Goal: Information Seeking & Learning: Learn about a topic

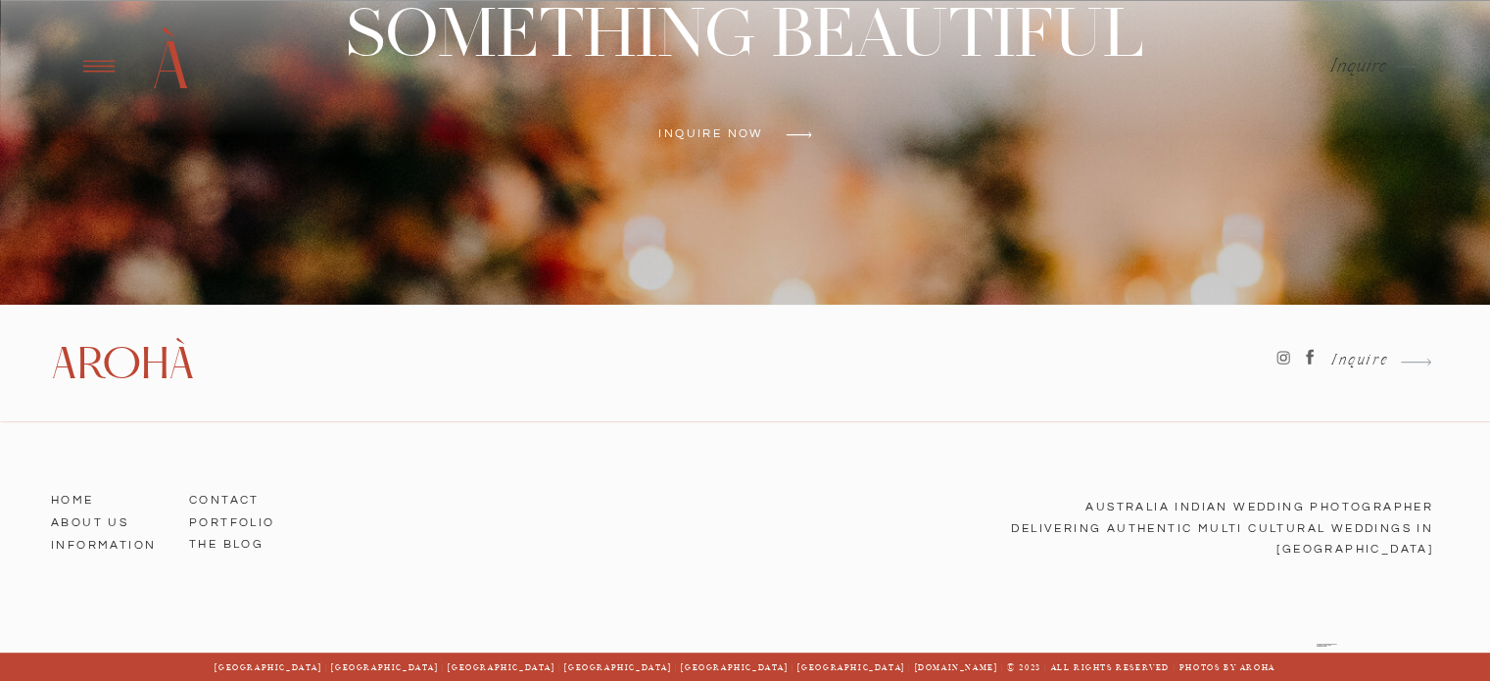
scroll to position [8144, 0]
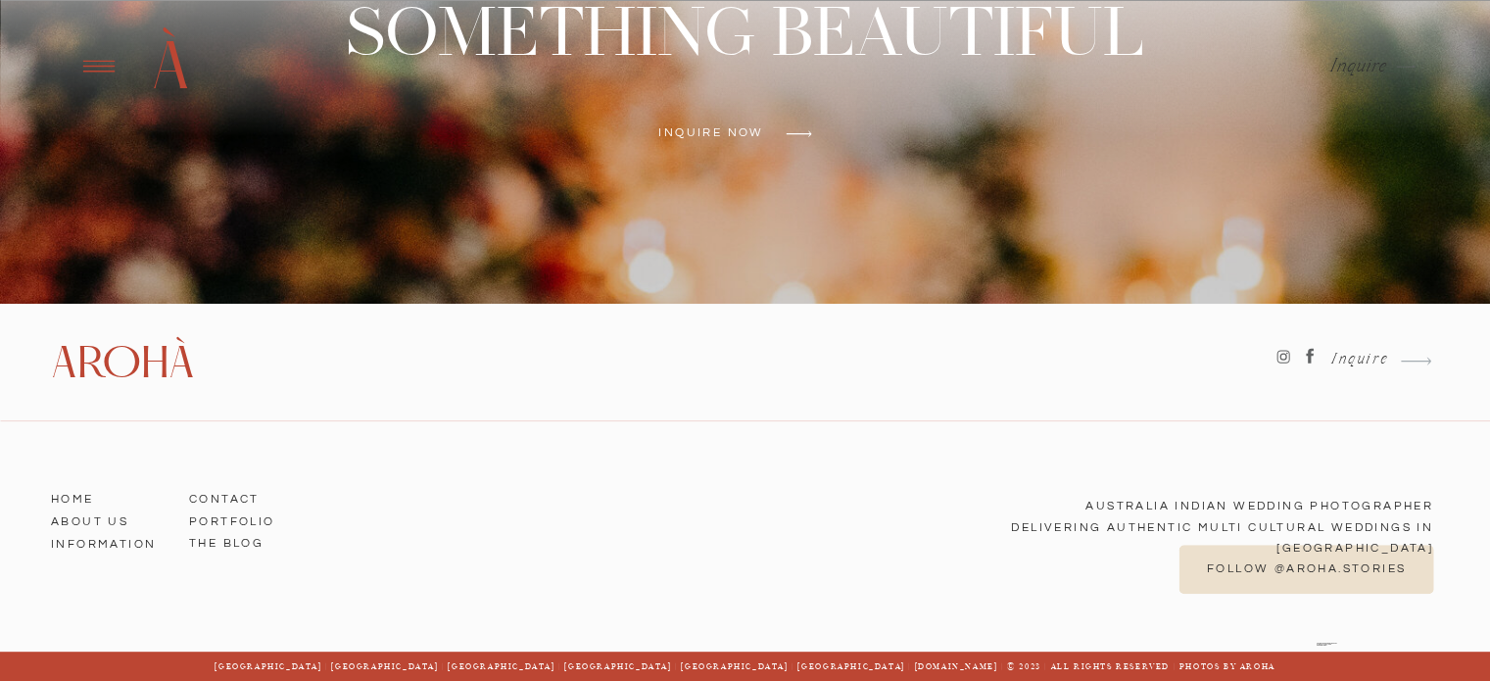
click at [79, 66] on icon at bounding box center [98, 66] width 48 height 46
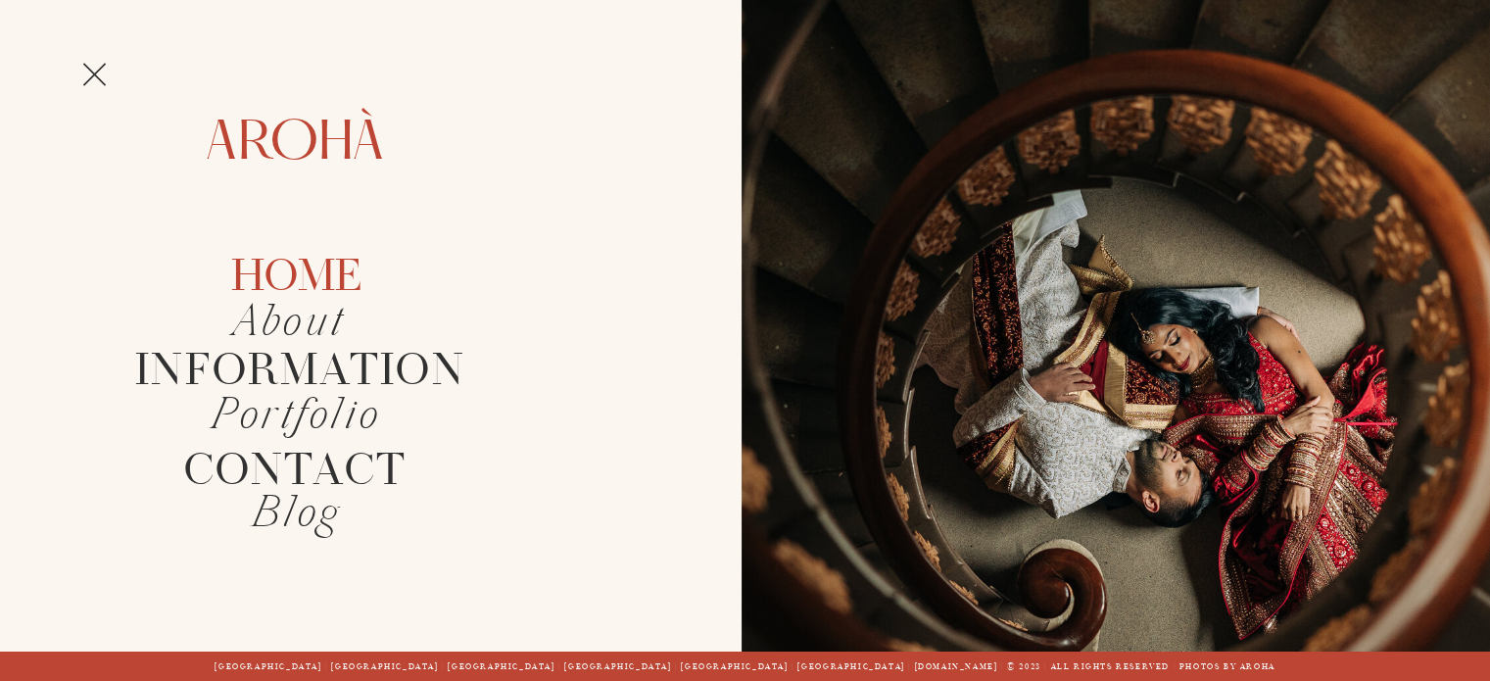
click at [304, 265] on h2 "Home" at bounding box center [295, 278] width 128 height 48
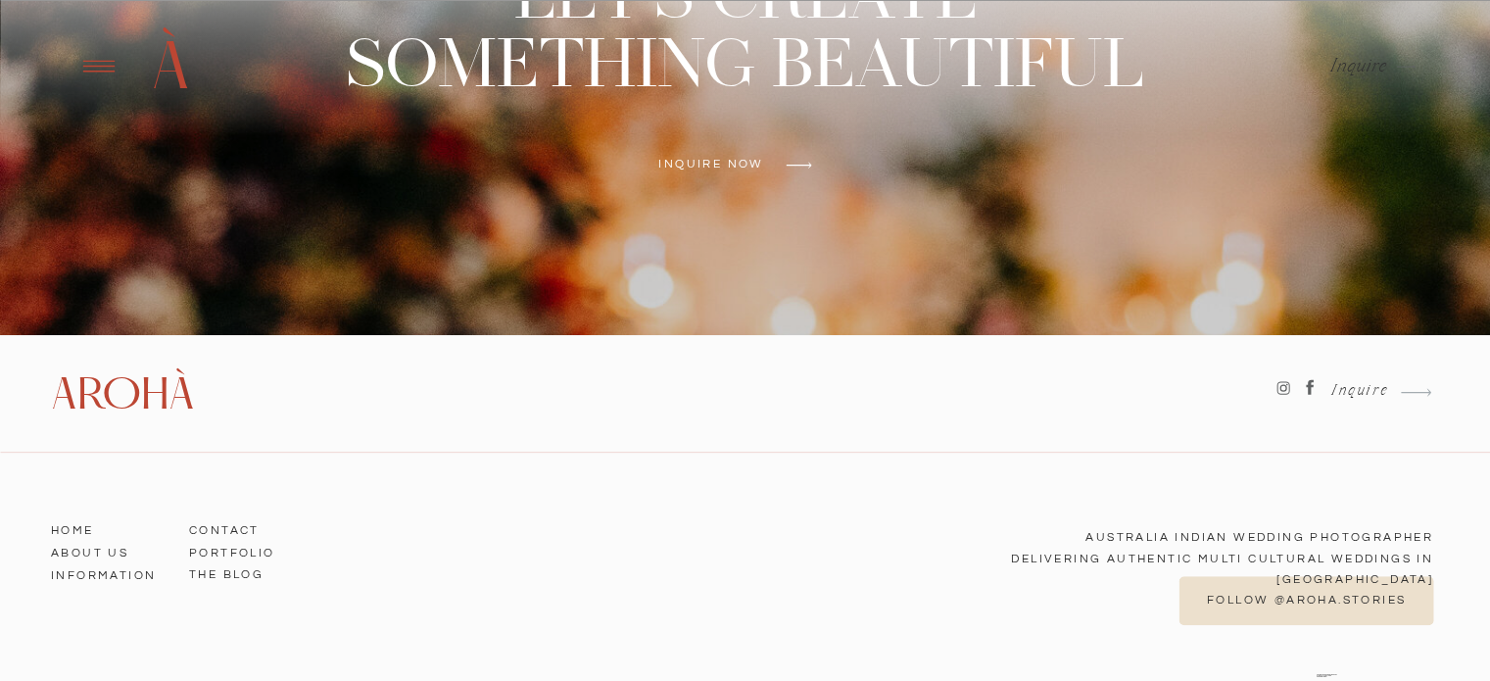
scroll to position [8144, 0]
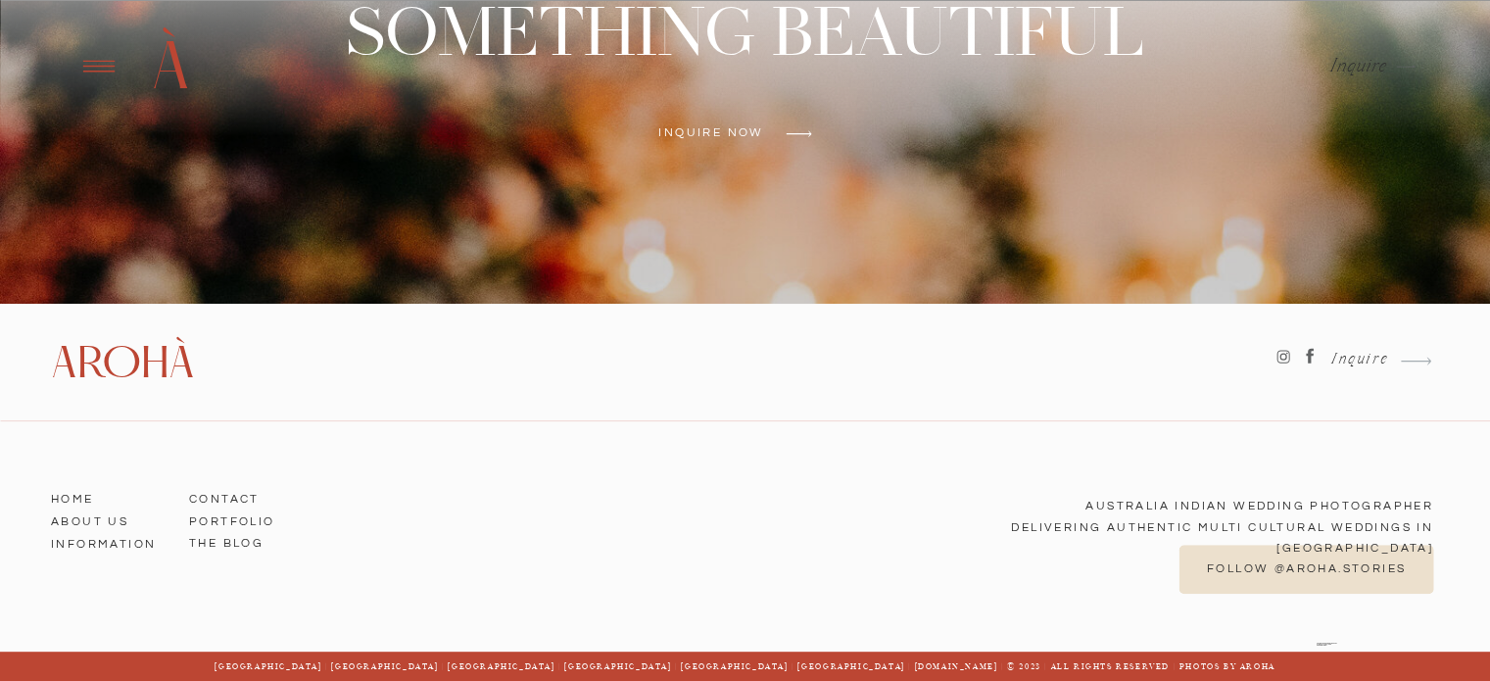
click at [121, 526] on h3 "ABOUT US" at bounding box center [107, 519] width 112 height 18
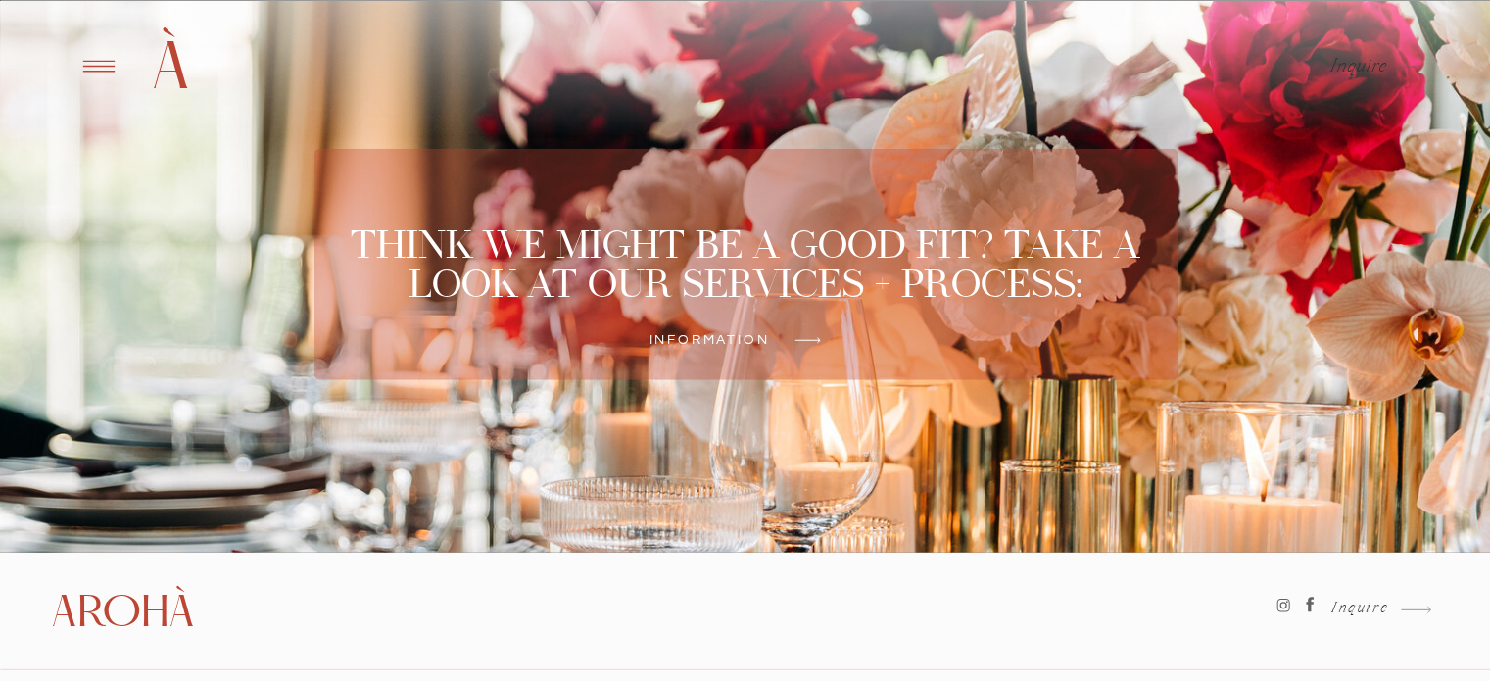
scroll to position [5662, 0]
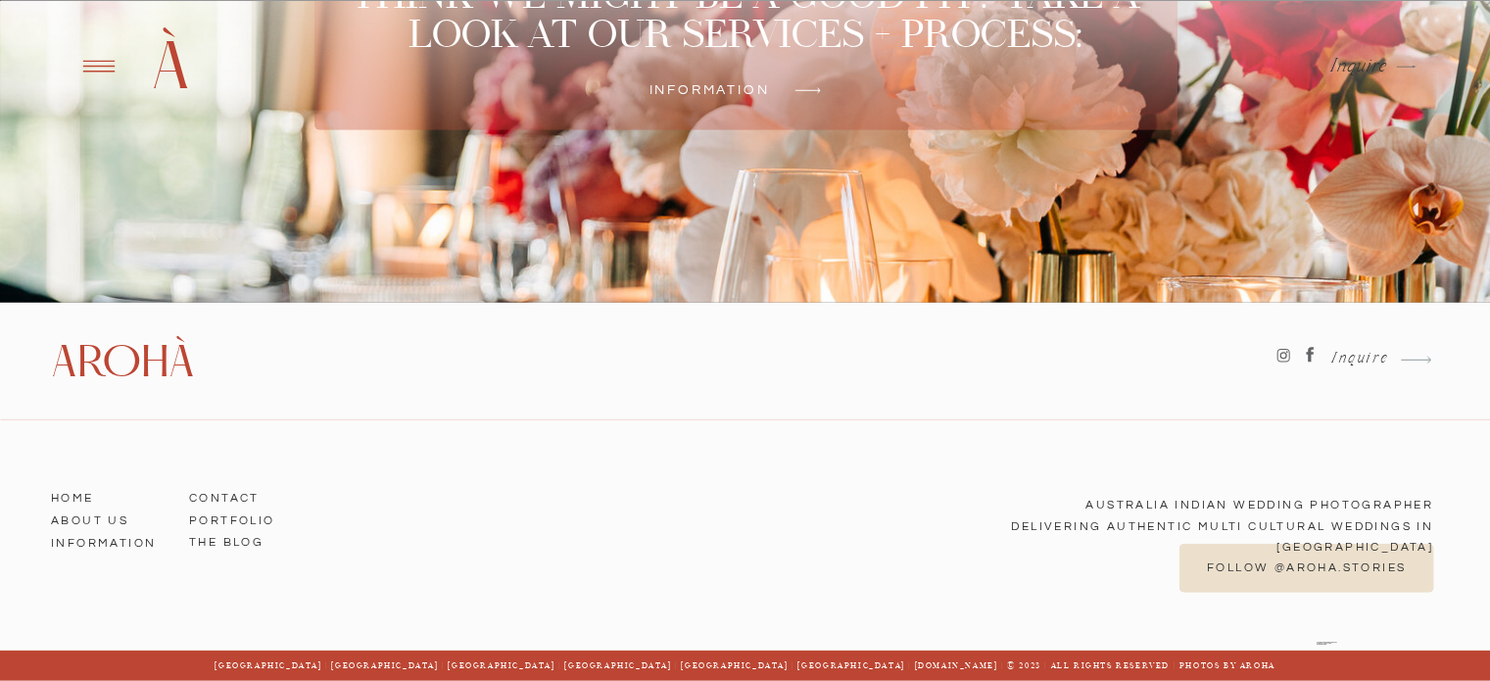
click at [118, 540] on h3 "Information" at bounding box center [107, 540] width 112 height 18
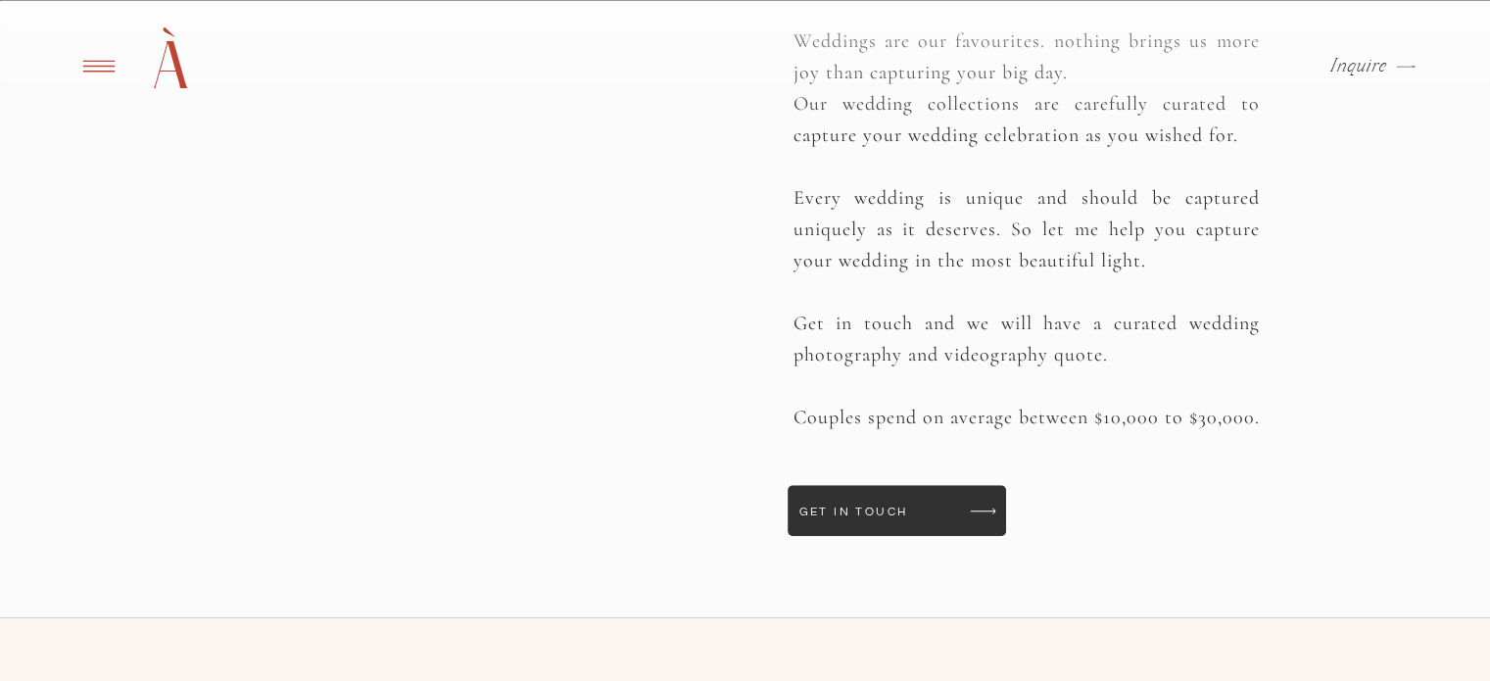
scroll to position [1372, 0]
